Goal: Navigation & Orientation: Find specific page/section

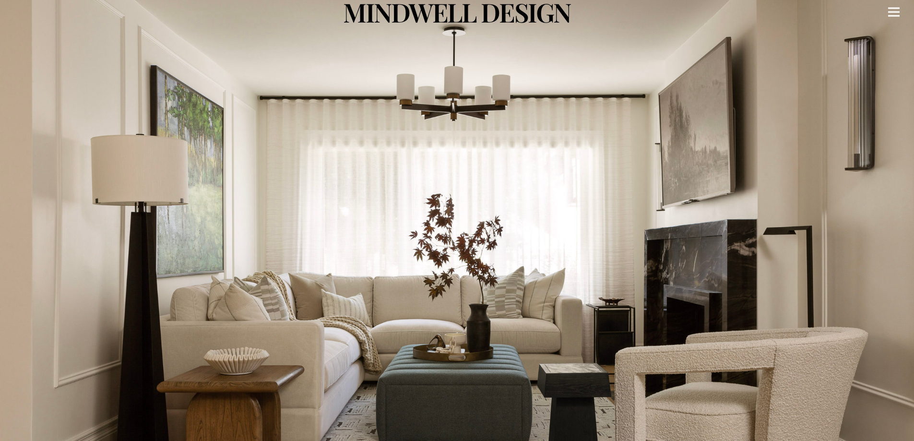
click at [896, 10] on div "Menu" at bounding box center [894, 12] width 12 height 24
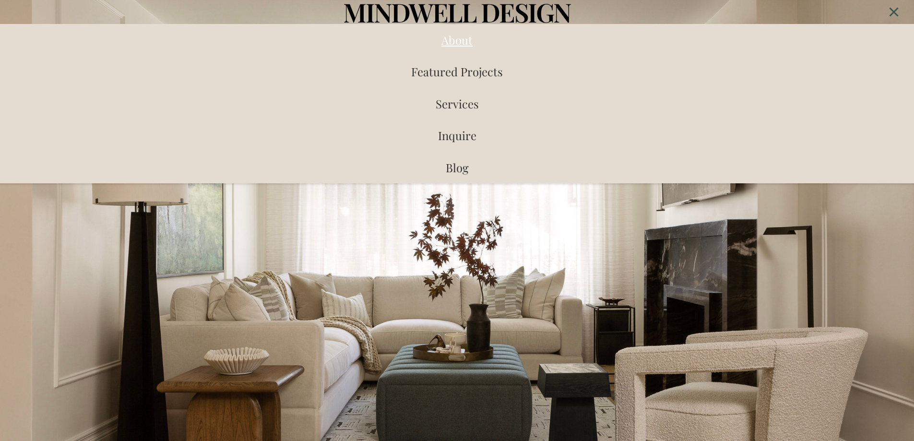
click at [453, 34] on span "About" at bounding box center [457, 39] width 31 height 15
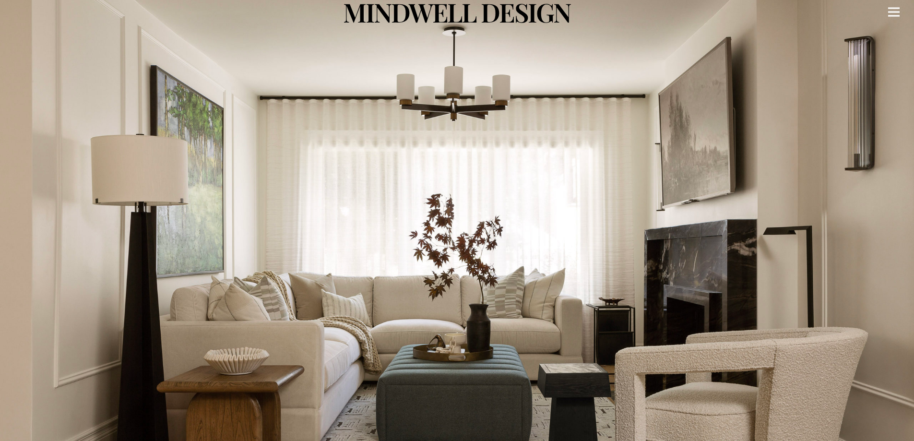
click at [891, 11] on div "Menu" at bounding box center [894, 12] width 12 height 24
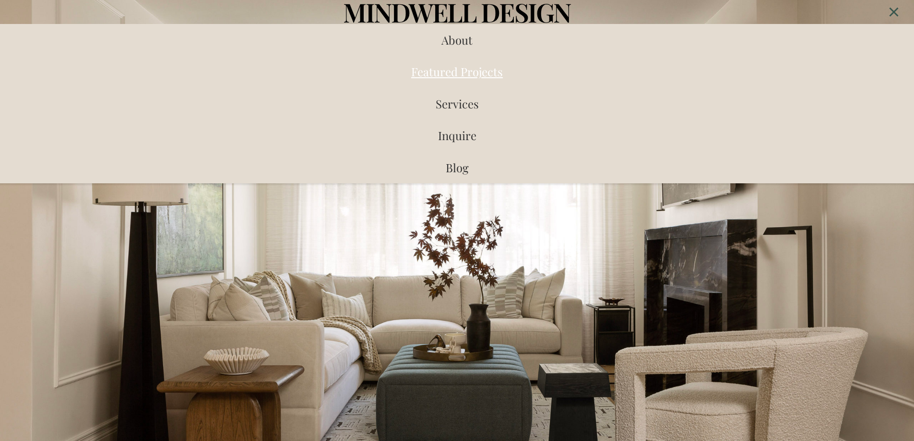
click at [451, 72] on span "Featured Projects" at bounding box center [457, 71] width 92 height 15
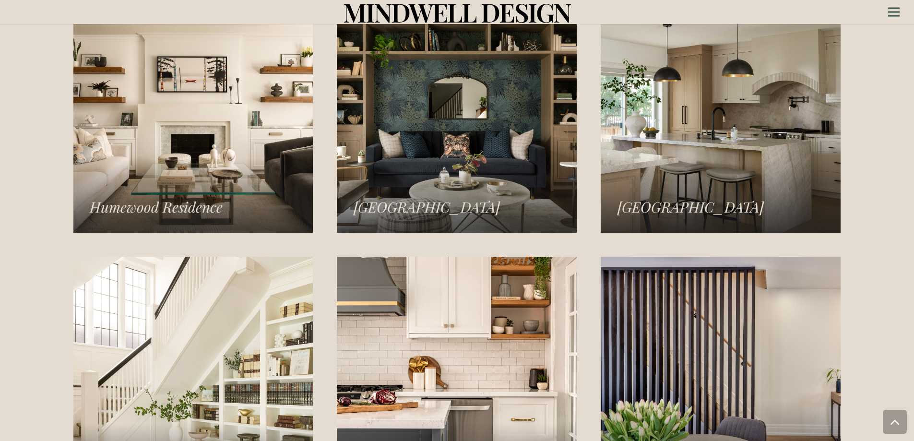
scroll to position [1390, 0]
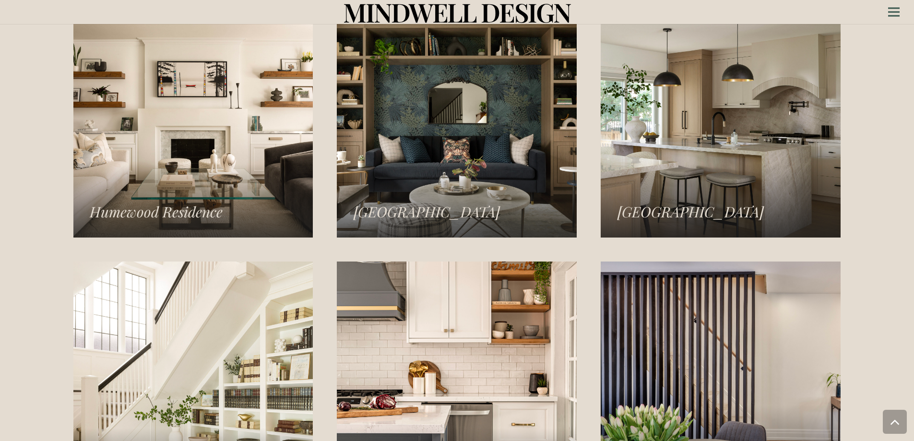
click at [478, 129] on link "Islington Residence" at bounding box center [457, 118] width 240 height 240
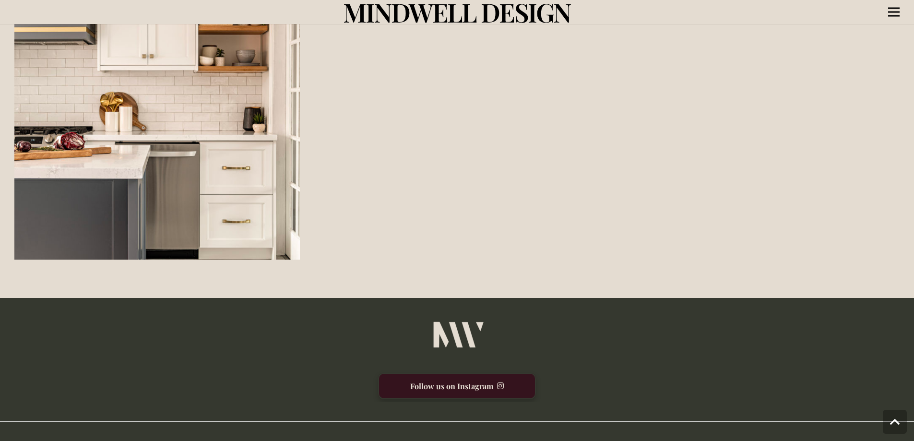
scroll to position [1679, 0]
